Goal: Transaction & Acquisition: Purchase product/service

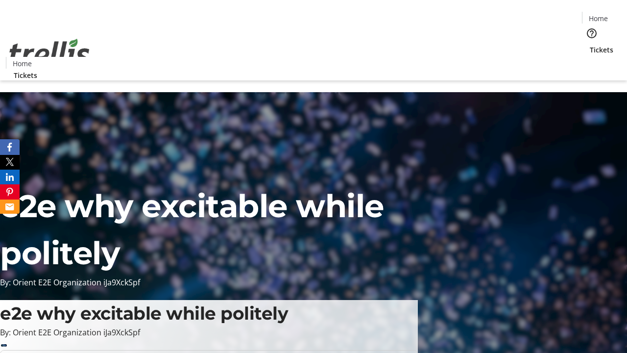
click at [590, 45] on span "Tickets" at bounding box center [602, 50] width 24 height 10
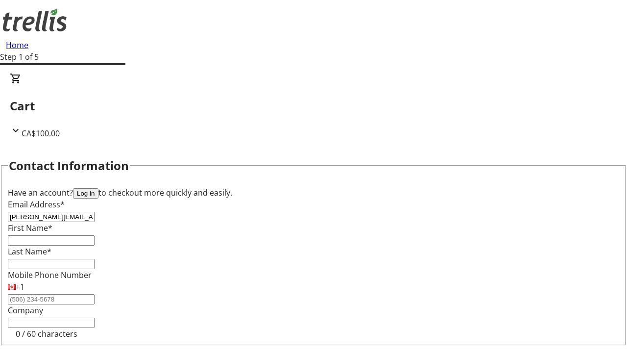
type input "[PERSON_NAME][EMAIL_ADDRESS][DOMAIN_NAME]"
type input "[PERSON_NAME]"
